Goal: Communication & Community: Ask a question

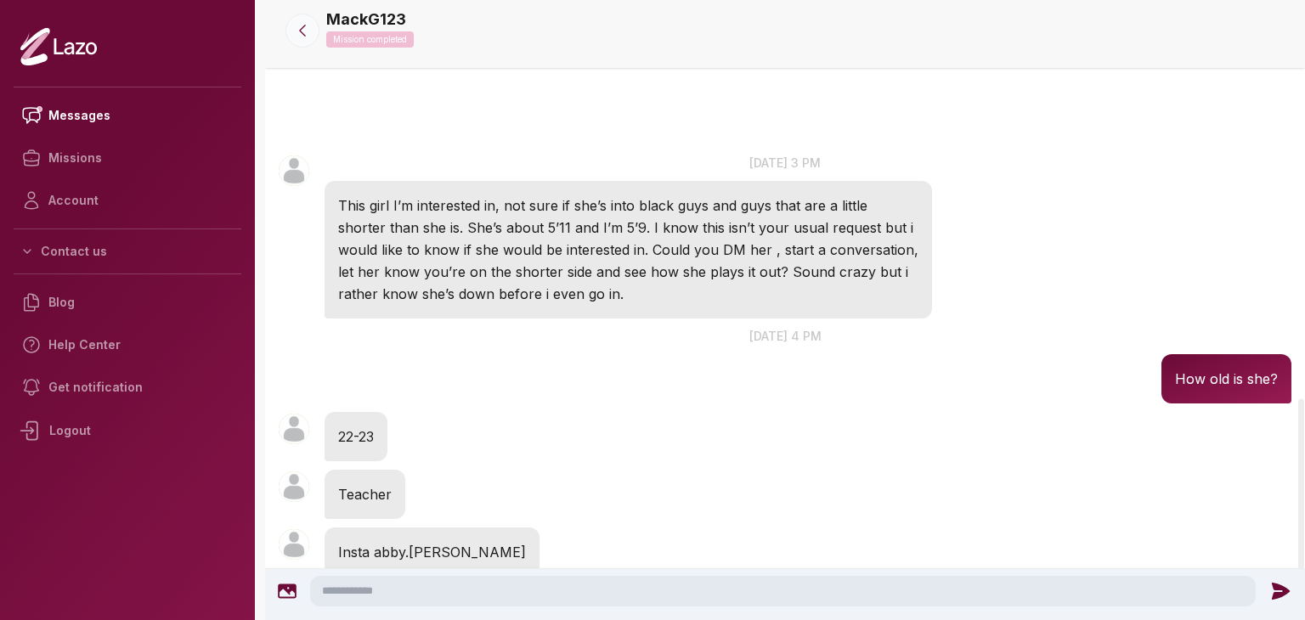
scroll to position [1446, 0]
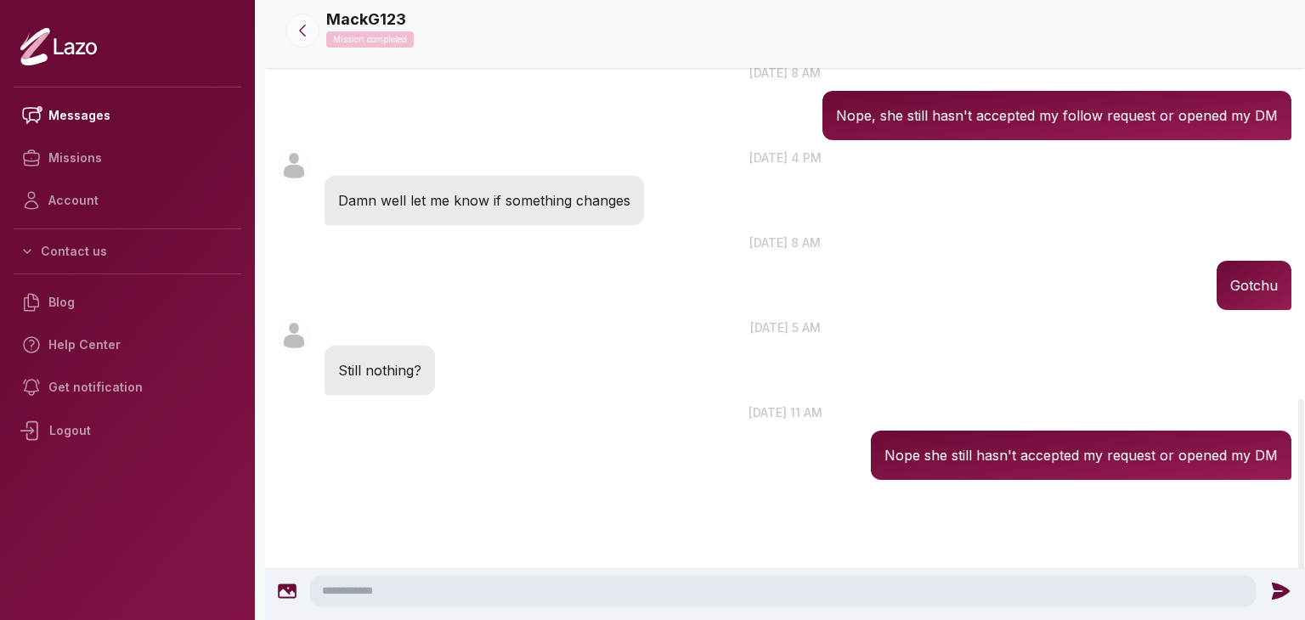
click at [306, 38] on icon at bounding box center [302, 30] width 17 height 17
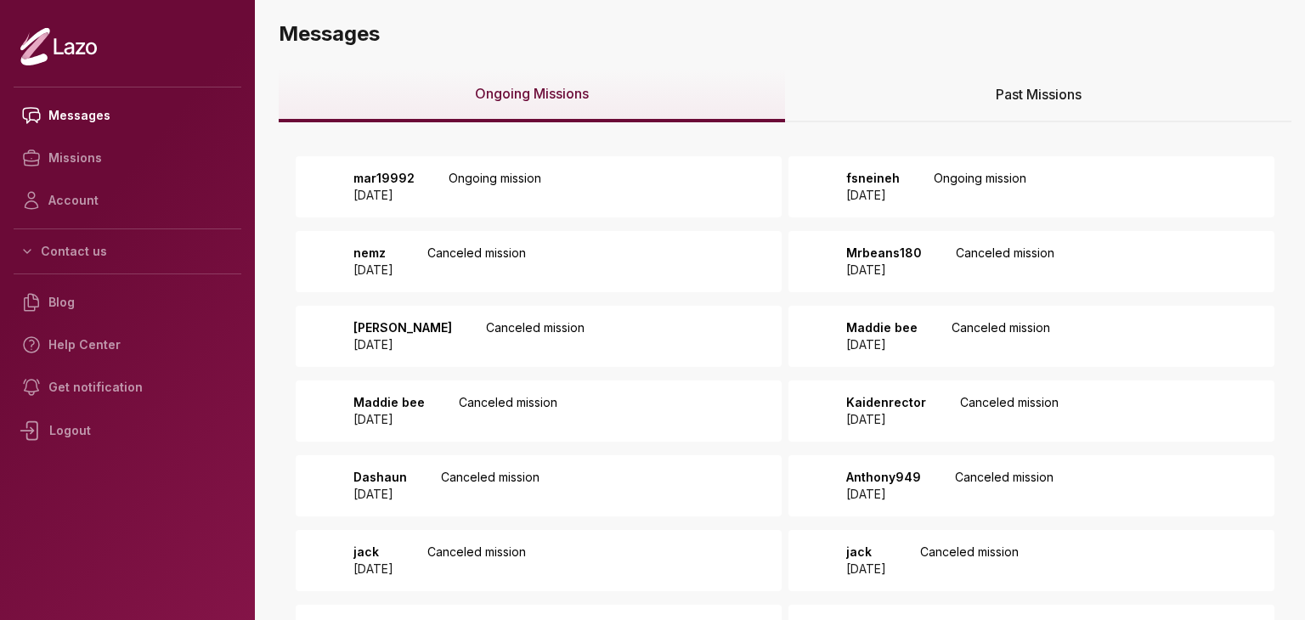
click at [881, 190] on p "[DATE]" at bounding box center [873, 195] width 54 height 17
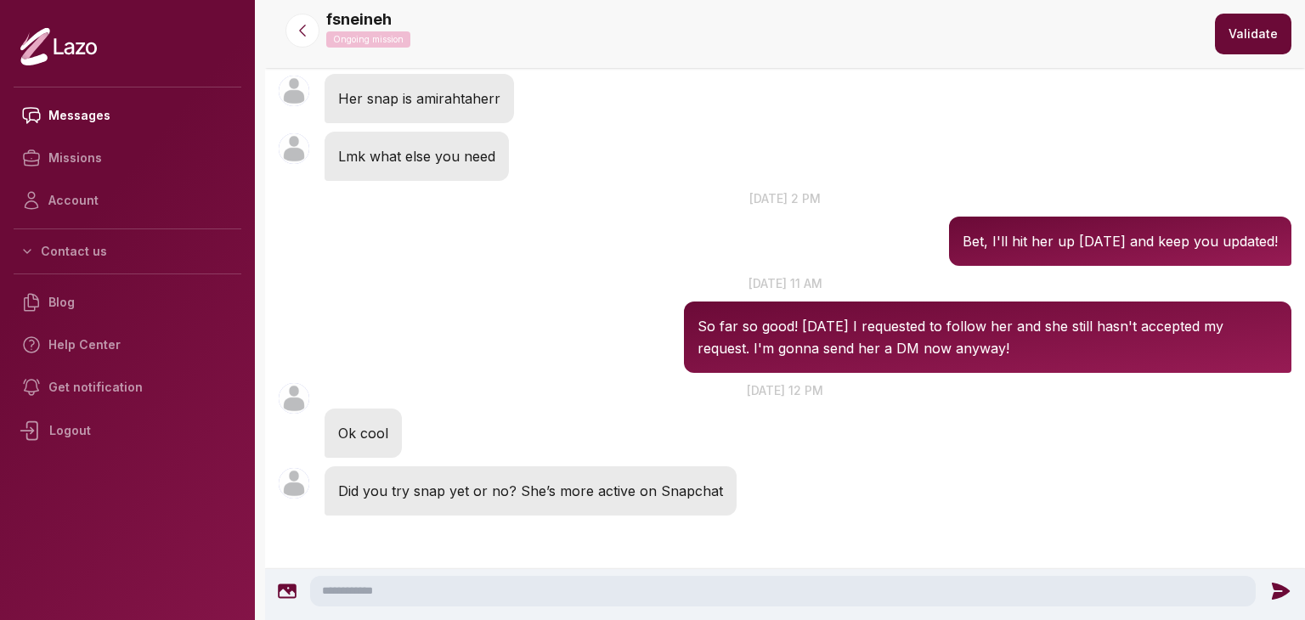
scroll to position [540, 0]
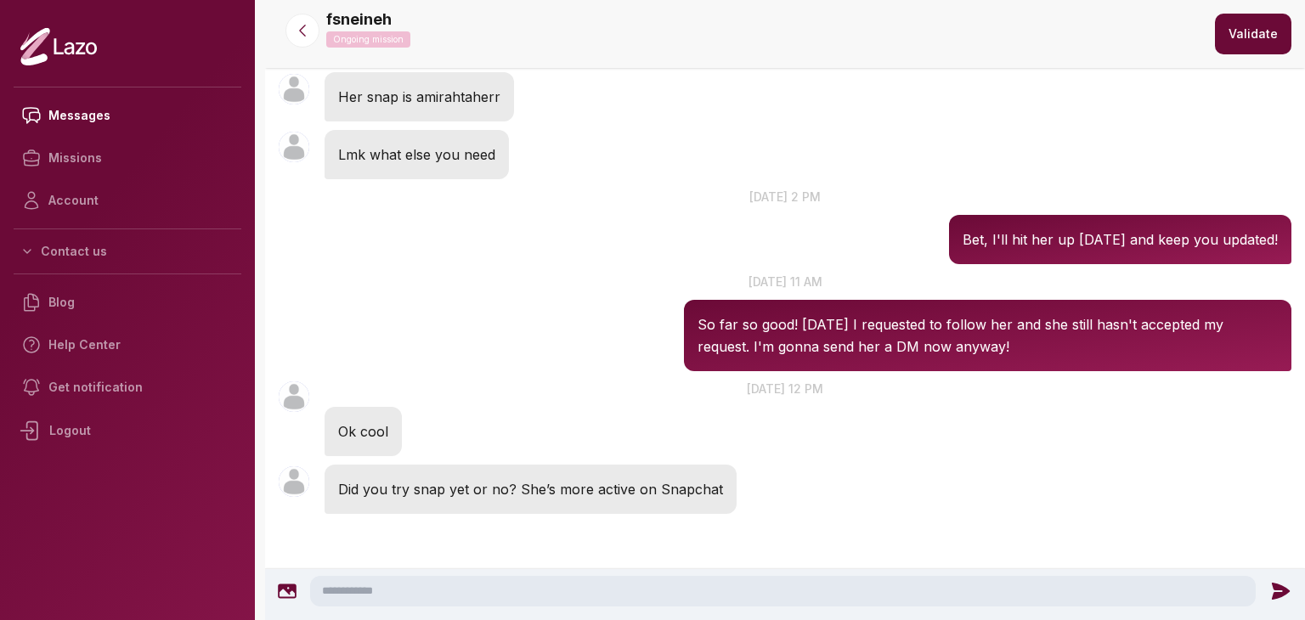
click at [561, 589] on textarea at bounding box center [783, 591] width 946 height 31
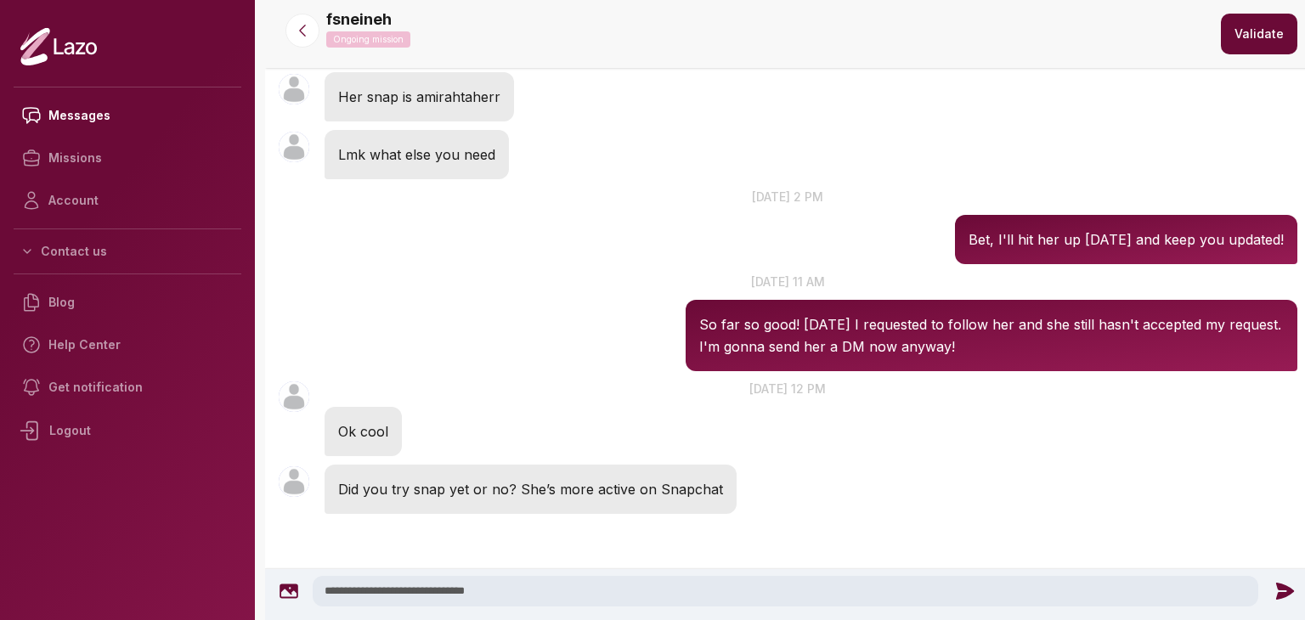
type textarea "**********"
click at [1282, 592] on icon at bounding box center [1285, 591] width 18 height 17
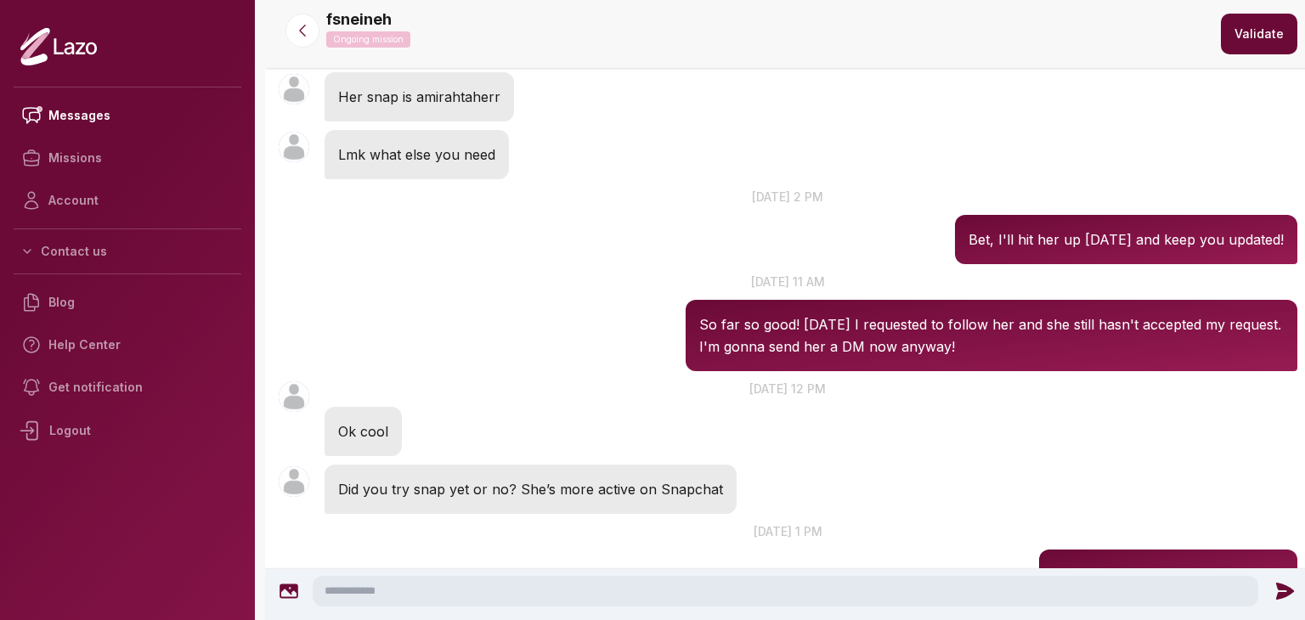
scroll to position [659, 0]
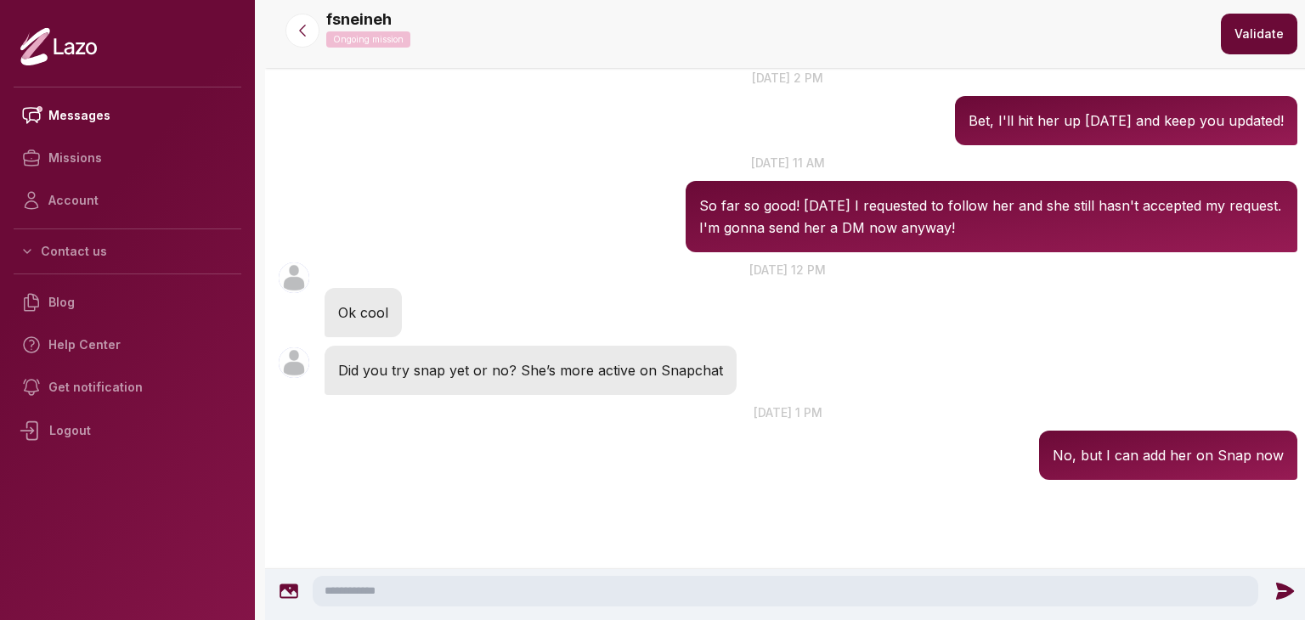
click at [1224, 585] on textarea at bounding box center [786, 591] width 946 height 31
type textarea "*"
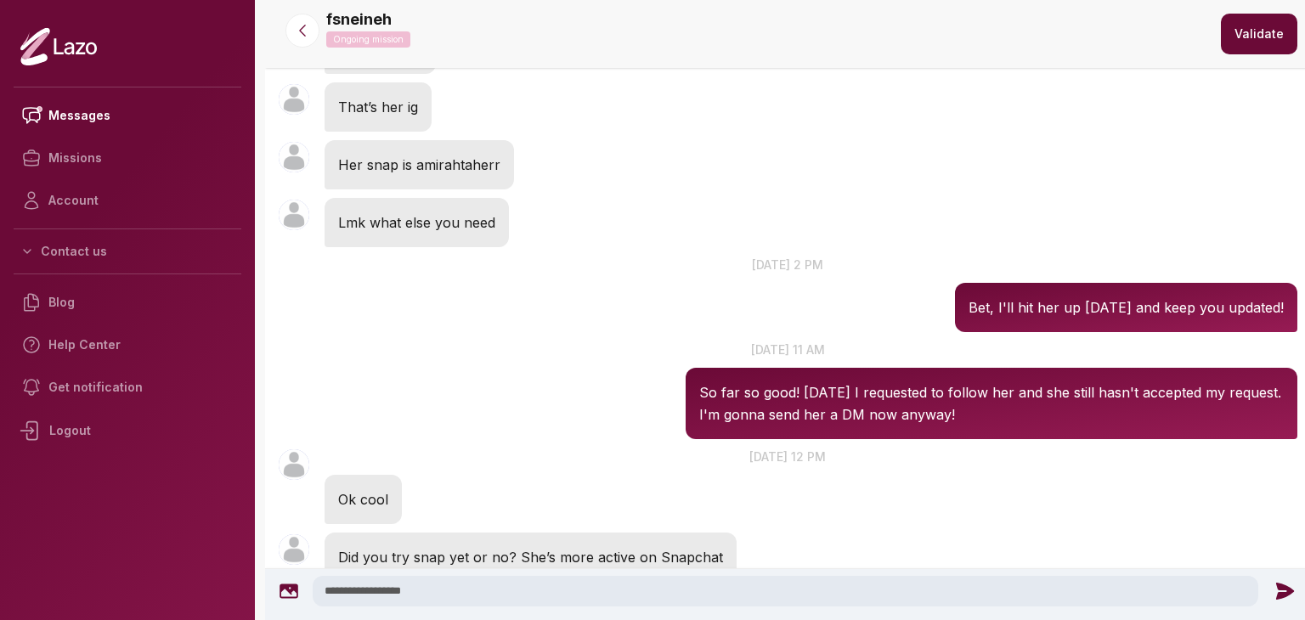
scroll to position [840, 0]
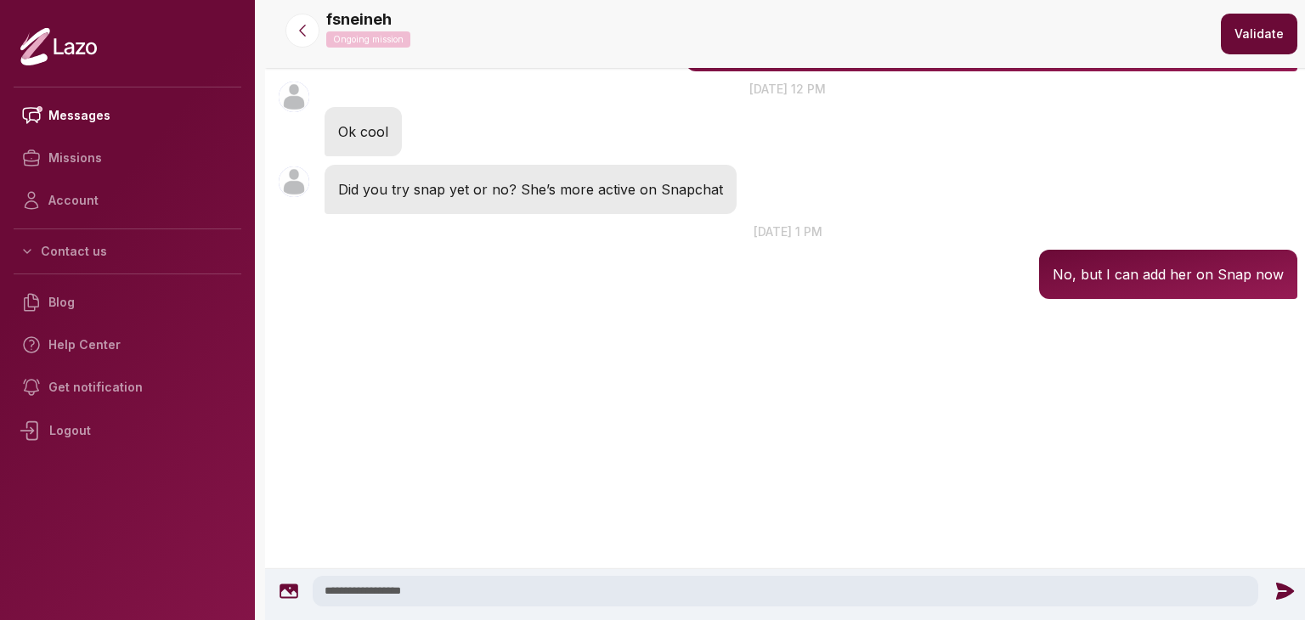
type textarea "**********"
click at [1290, 596] on icon at bounding box center [1285, 591] width 22 height 22
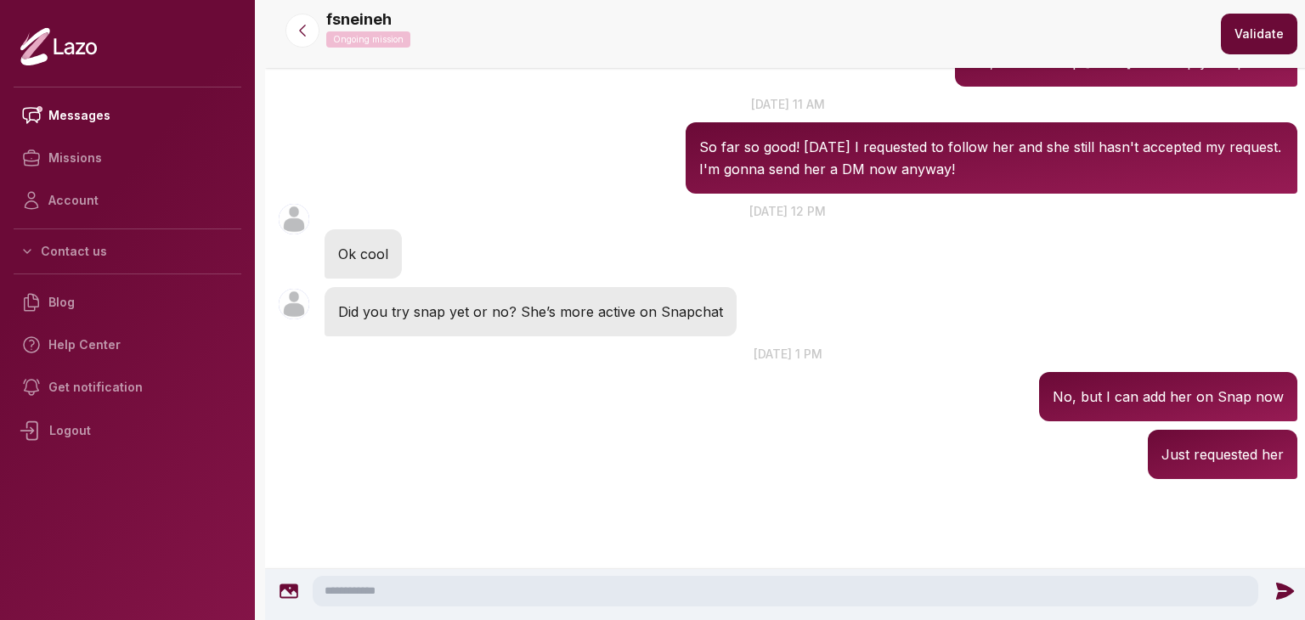
scroll to position [717, 0]
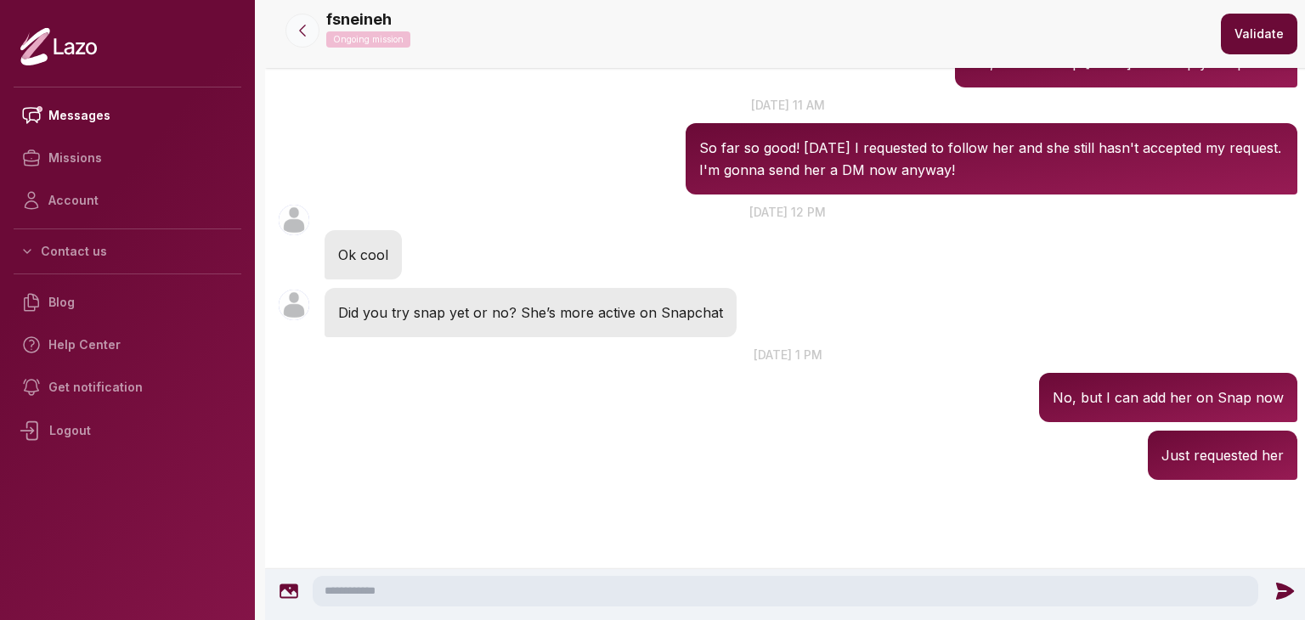
click at [307, 20] on button at bounding box center [303, 31] width 34 height 34
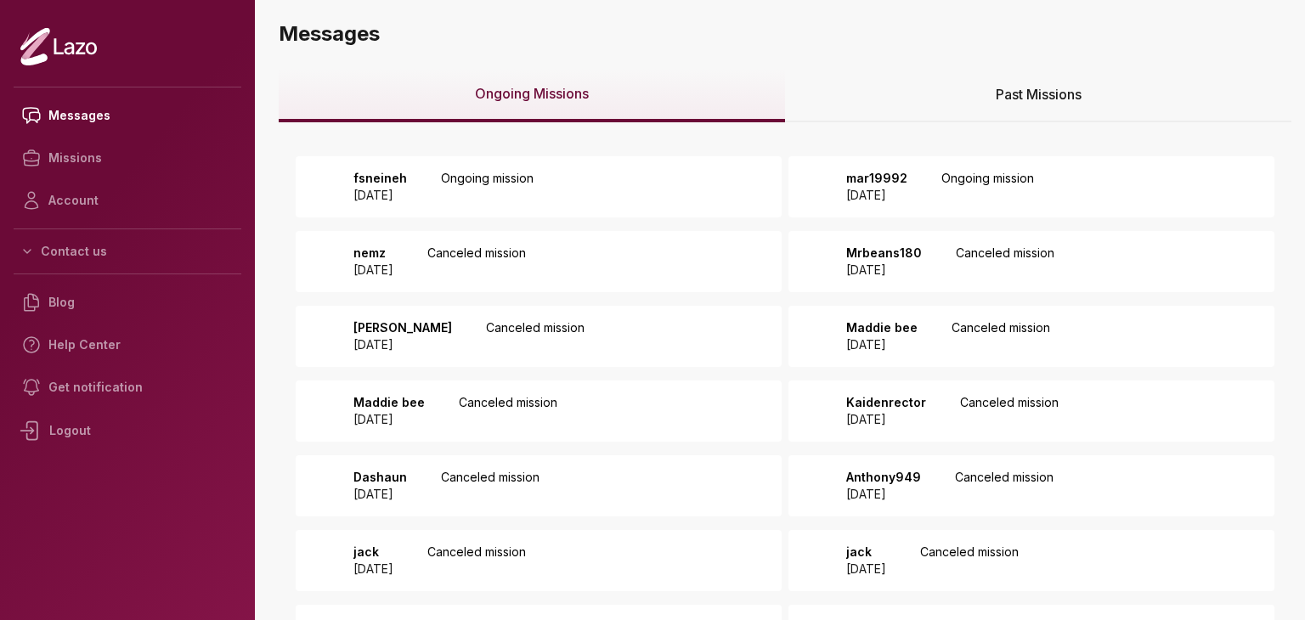
click at [897, 180] on p "mar19992" at bounding box center [876, 178] width 61 height 17
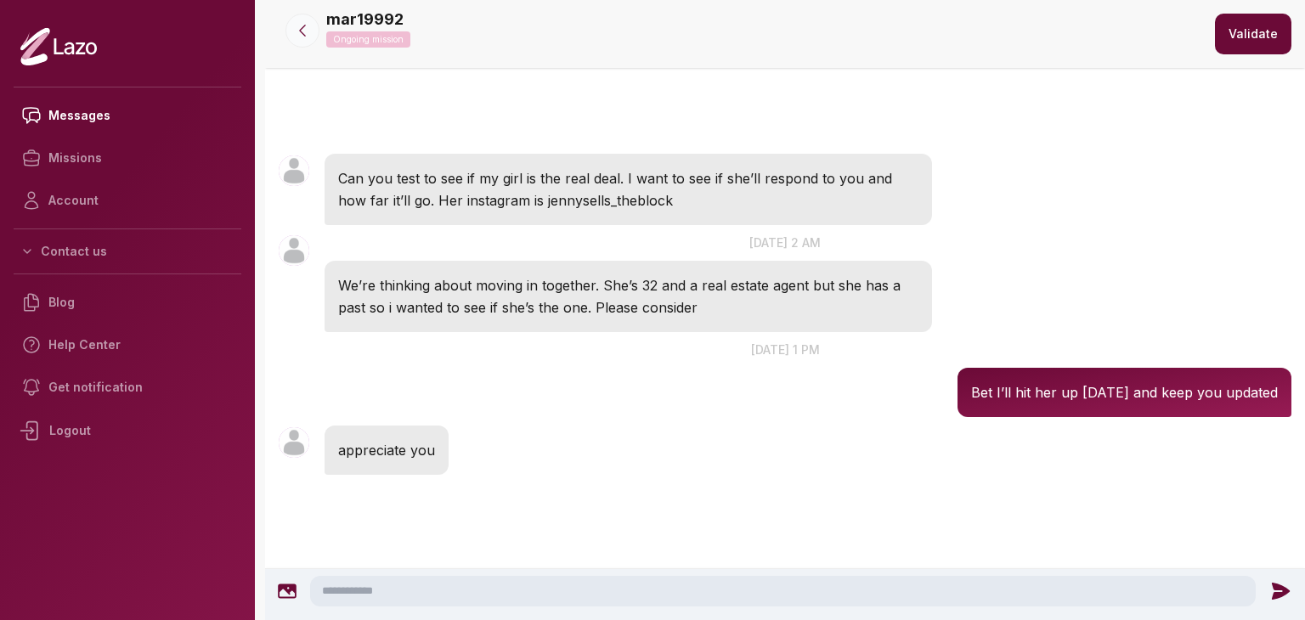
click at [304, 21] on button at bounding box center [303, 31] width 34 height 34
